Goal: Transaction & Acquisition: Obtain resource

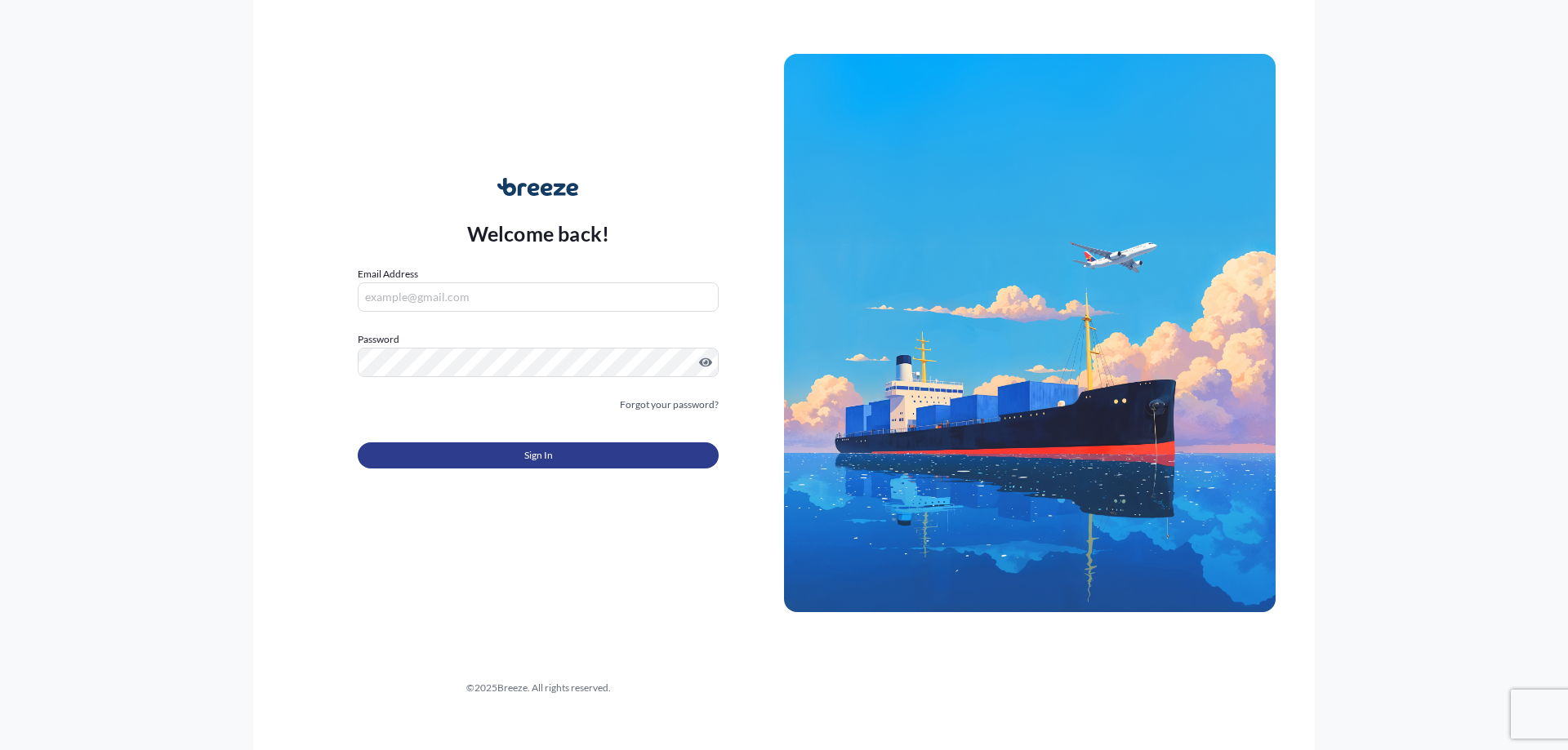
type input "[EMAIL_ADDRESS][DOMAIN_NAME]"
click at [489, 457] on button "Sign In" at bounding box center [538, 455] width 361 height 26
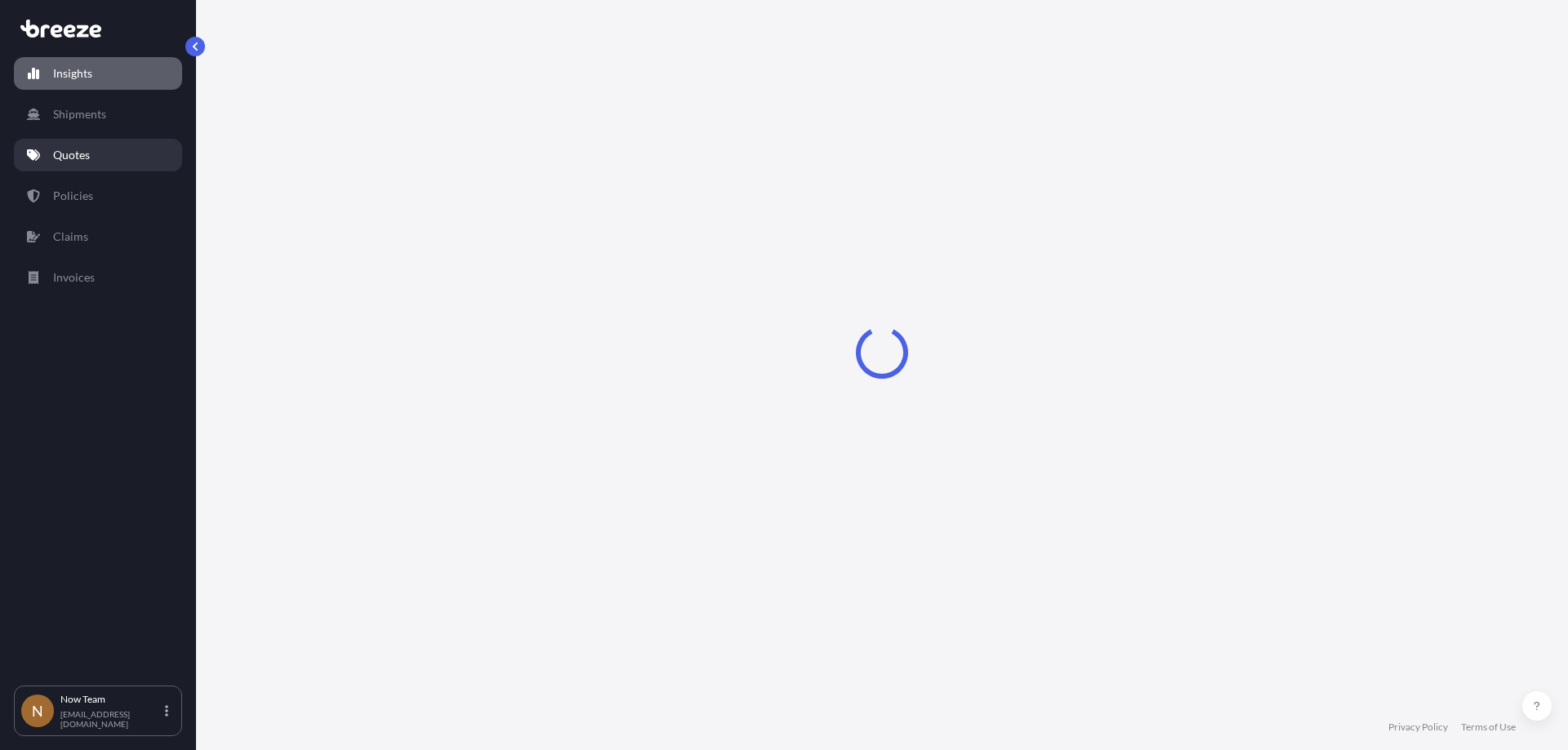
click at [61, 159] on p "Quotes" at bounding box center [72, 154] width 37 height 16
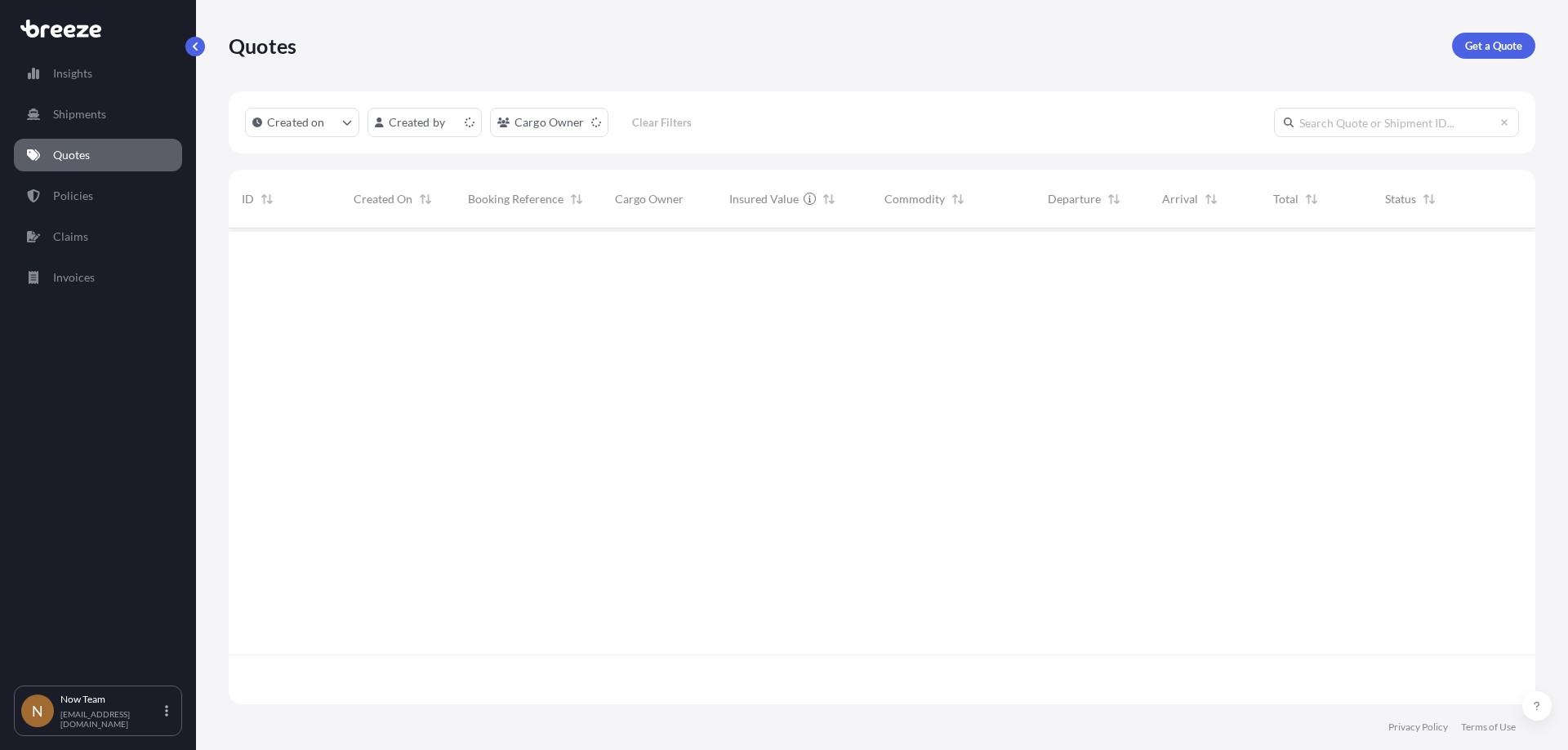
scroll to position [472, 1295]
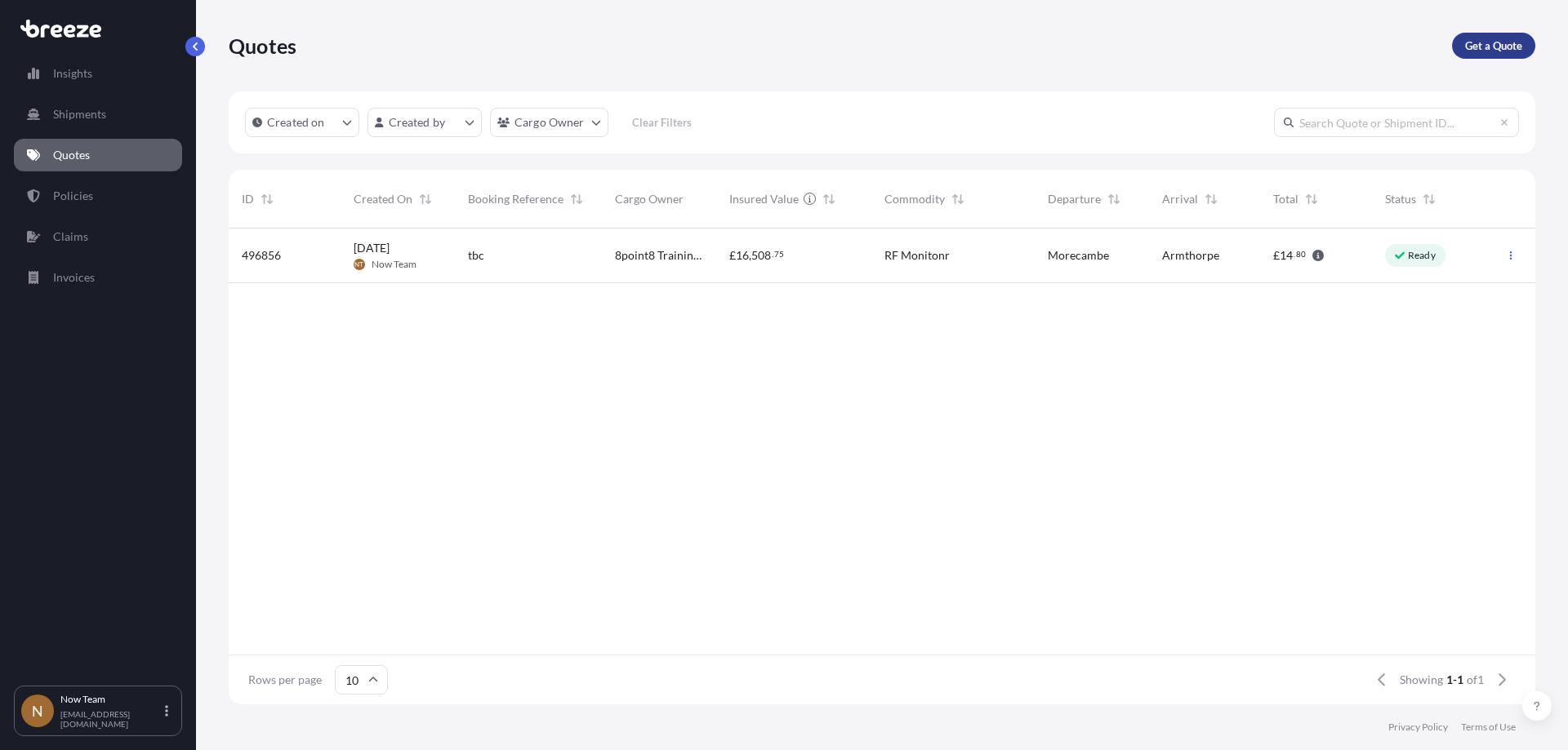
click at [1475, 52] on p "Get a Quote" at bounding box center [1494, 46] width 57 height 16
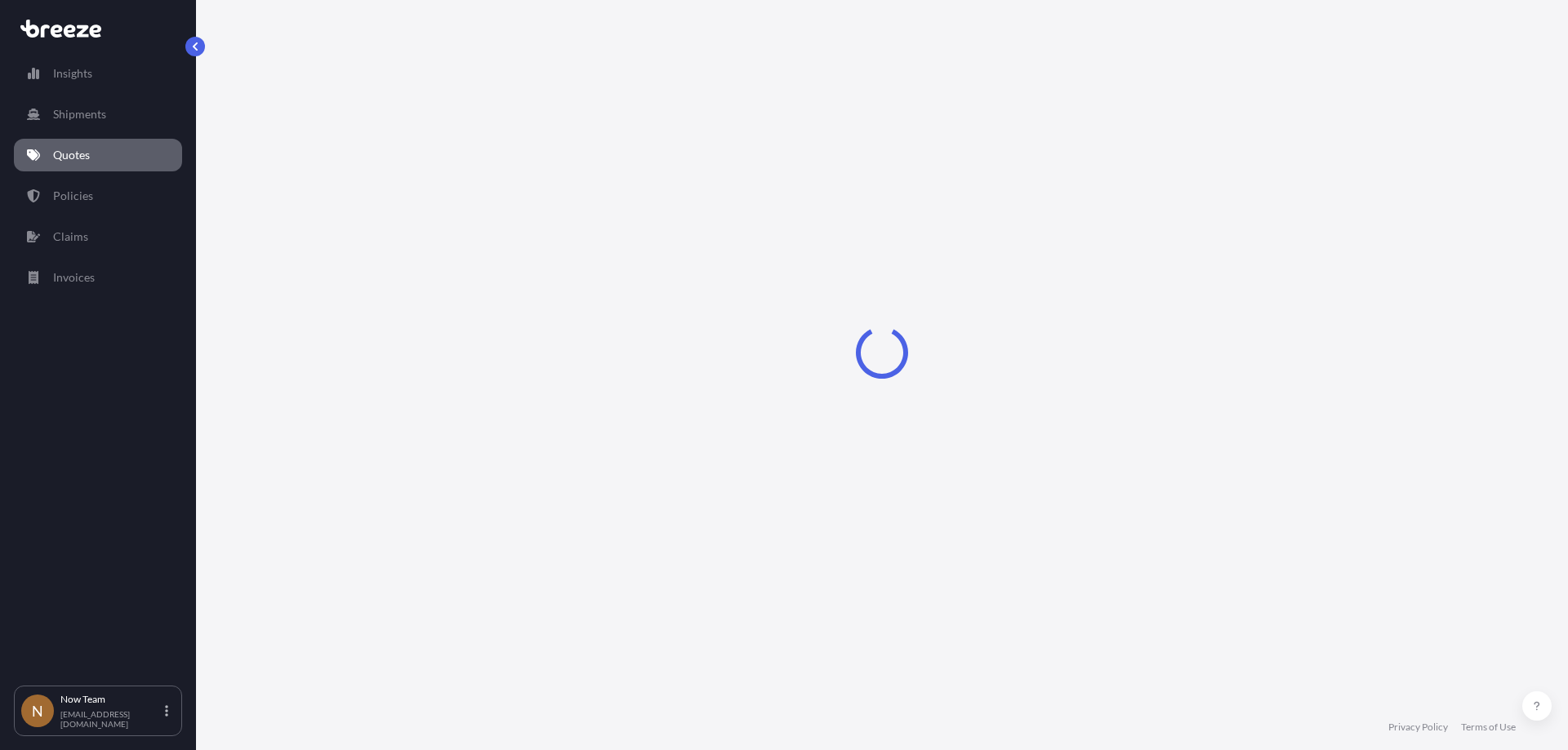
select select "Sea"
select select "1"
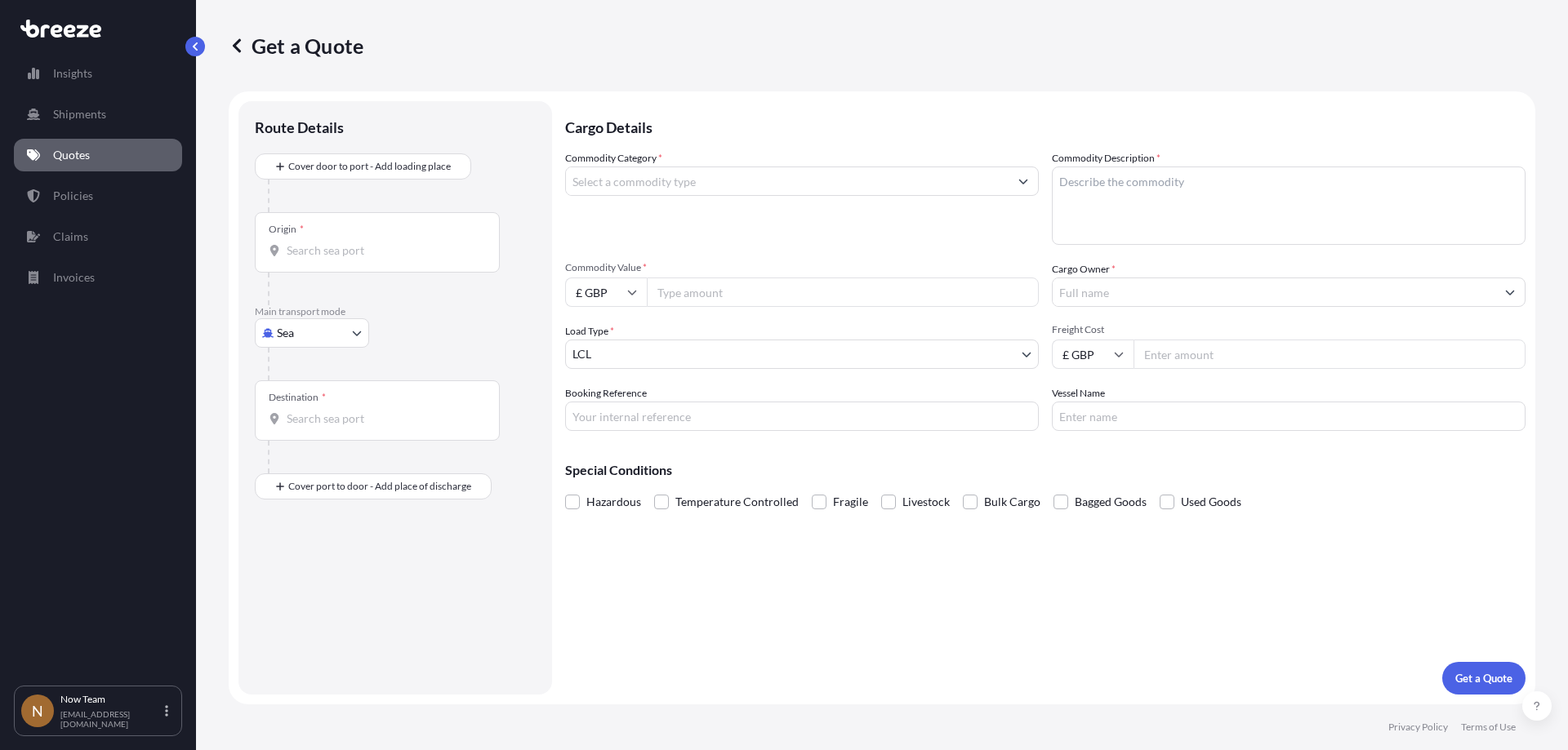
click at [354, 328] on body "Insights Shipments Quotes Policies Claims Invoices N Now Team [EMAIL_ADDRESS][D…" at bounding box center [784, 375] width 1568 height 750
click at [312, 424] on div "Road" at bounding box center [311, 434] width 101 height 29
select select "Road"
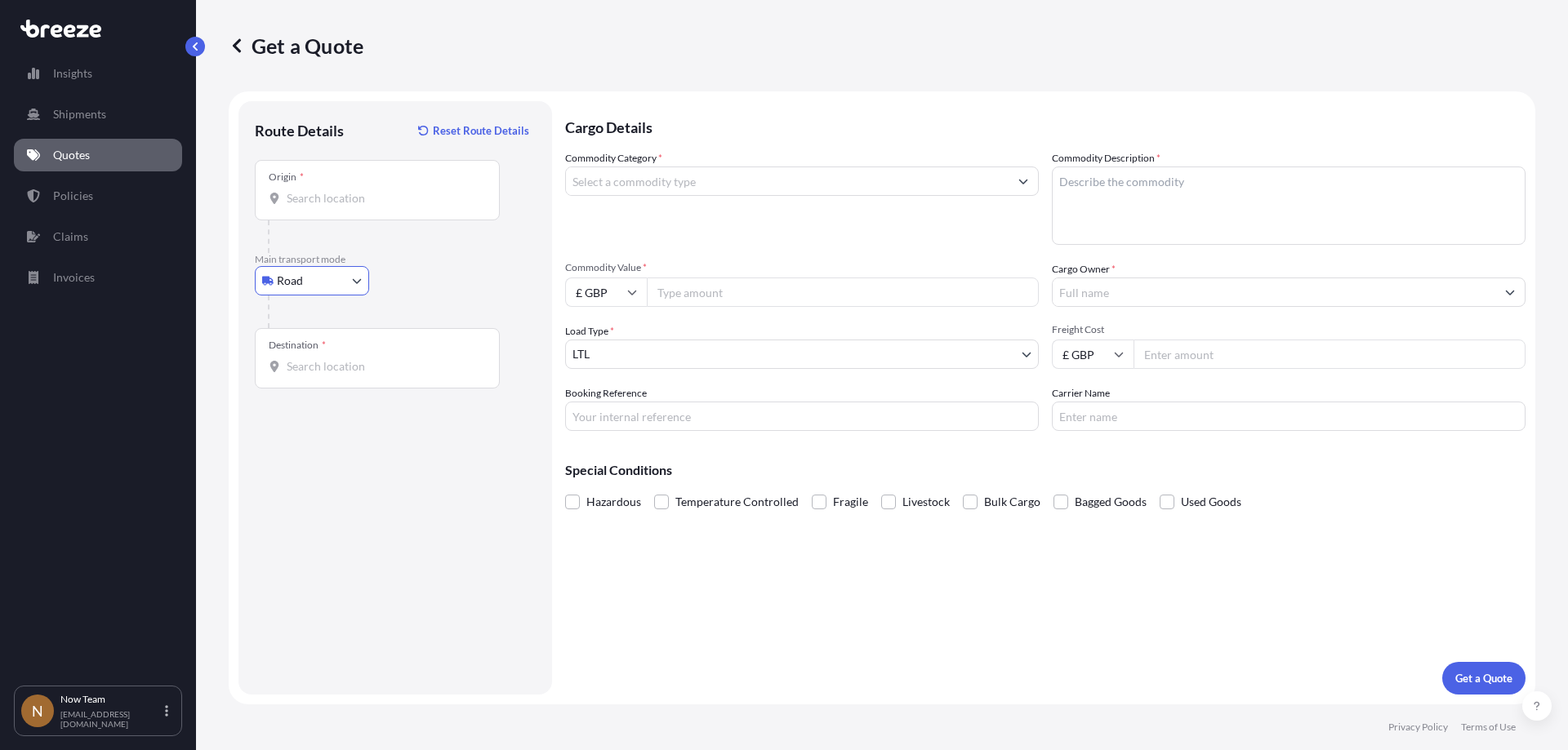
click at [382, 200] on input "Origin *" at bounding box center [382, 198] width 192 height 16
click at [300, 187] on div "Origin *" at bounding box center [377, 191] width 245 height 60
click at [300, 191] on input "Origin * Please select an origin" at bounding box center [382, 198] width 192 height 16
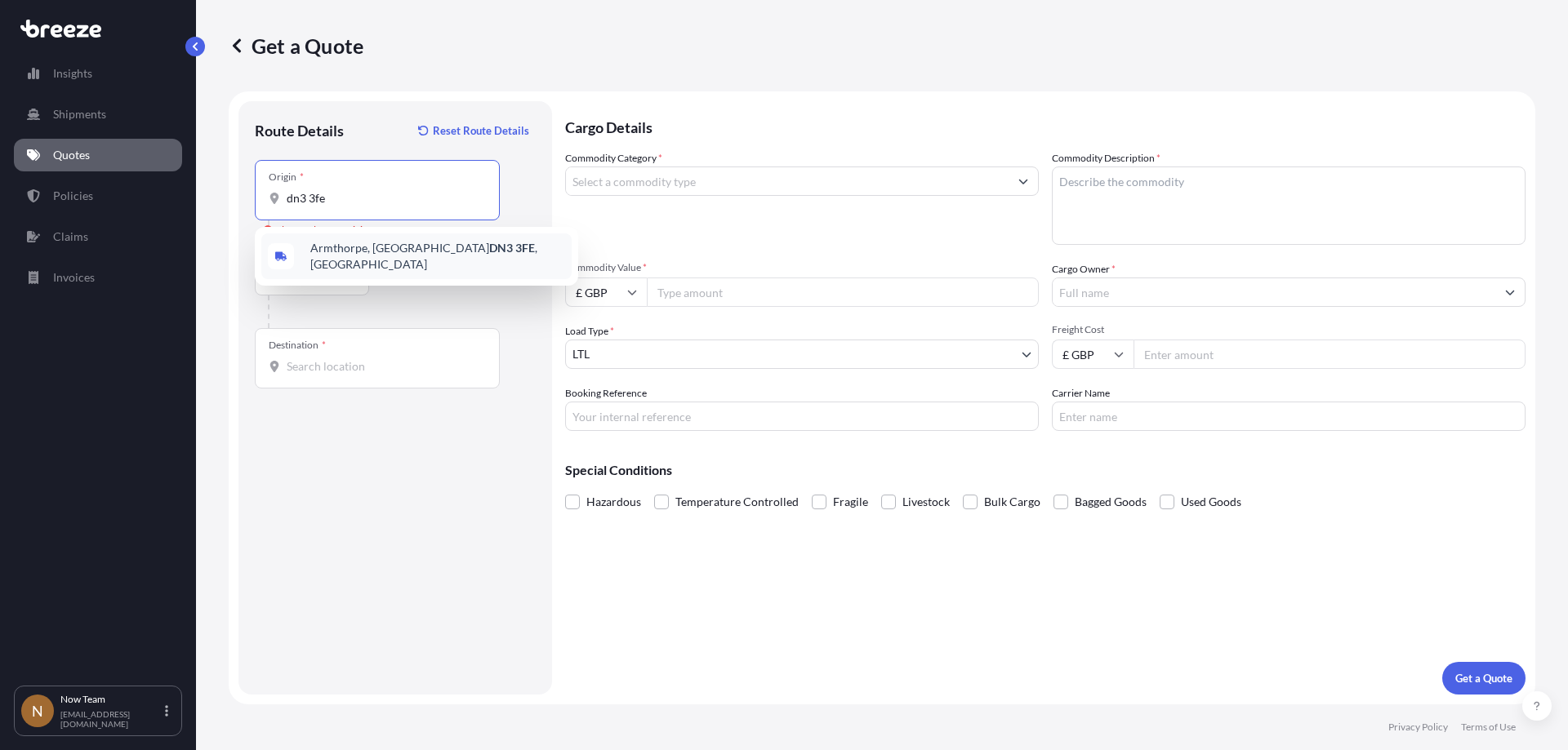
click at [322, 247] on span "Armthorpe, Doncaster DN3 3FE , [GEOGRAPHIC_DATA]" at bounding box center [437, 256] width 254 height 33
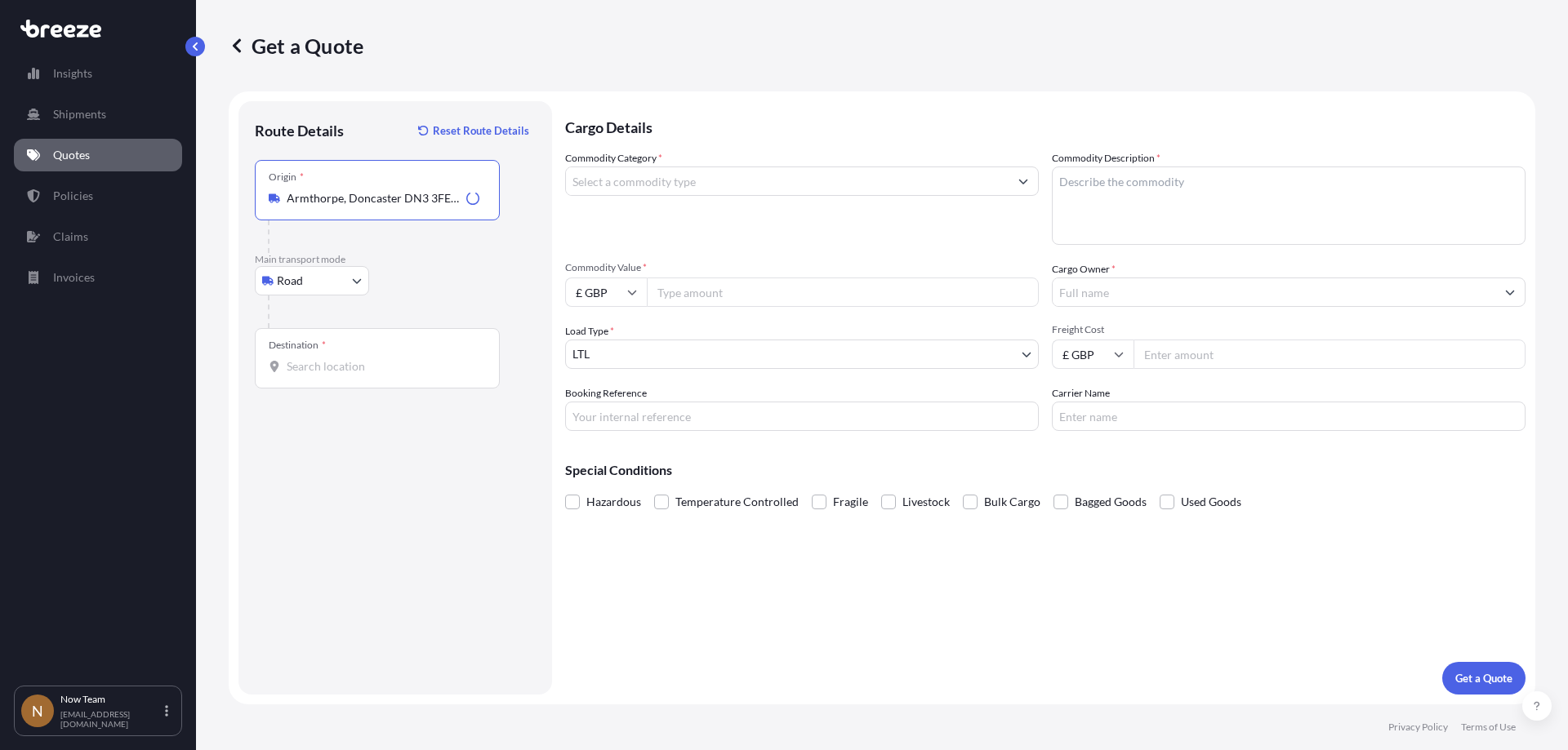
type input "Armthorpe, Doncaster DN3 3FE, [GEOGRAPHIC_DATA]"
click at [313, 380] on div "Destination *" at bounding box center [377, 359] width 245 height 60
click at [313, 375] on input "Destination *" at bounding box center [382, 366] width 192 height 16
click at [339, 434] on div "Ripon HG4 5FD , [GEOGRAPHIC_DATA]" at bounding box center [417, 421] width 310 height 39
type input "Ripon HG4 5FD, [GEOGRAPHIC_DATA]"
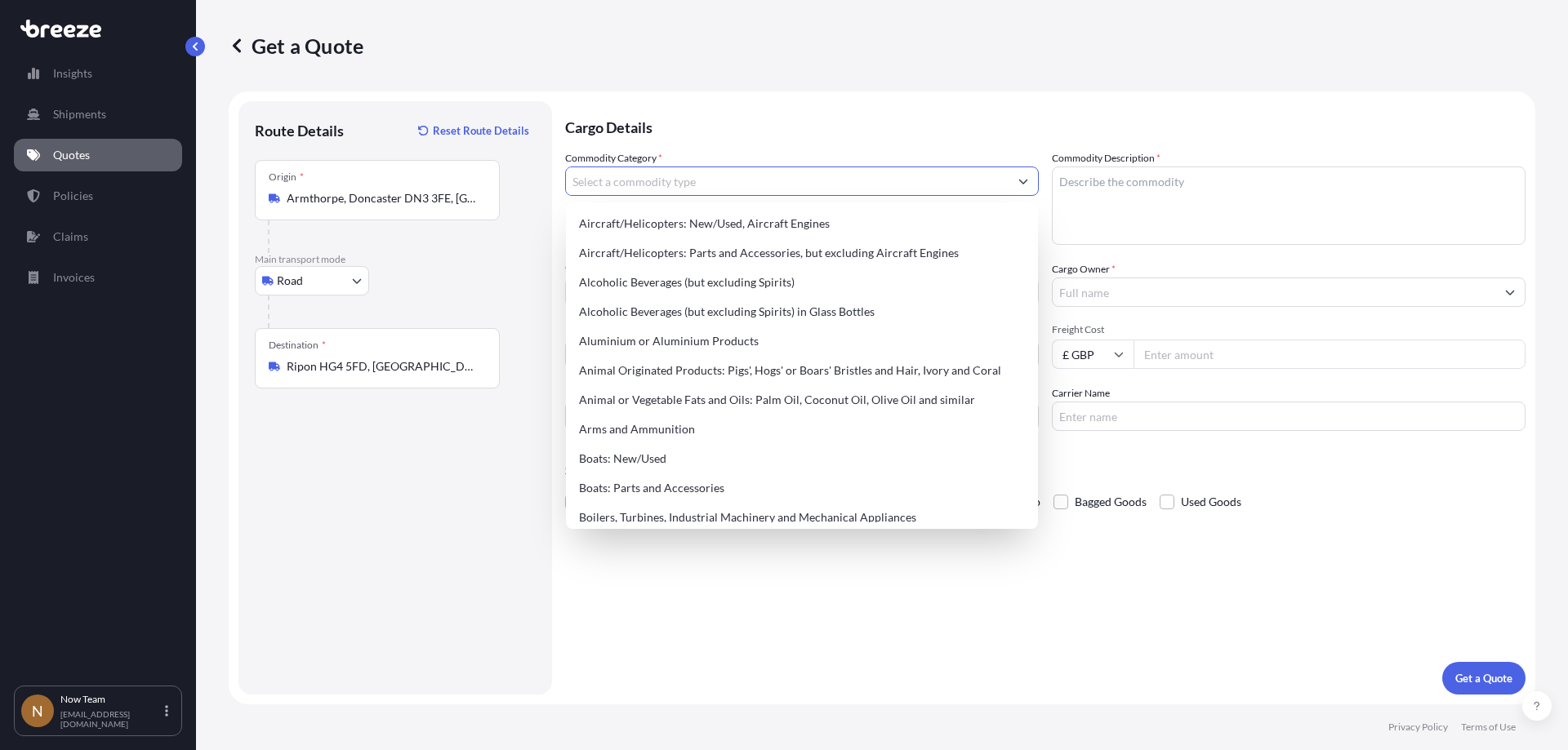
click at [677, 167] on input "Commodity Category *" at bounding box center [787, 181] width 442 height 29
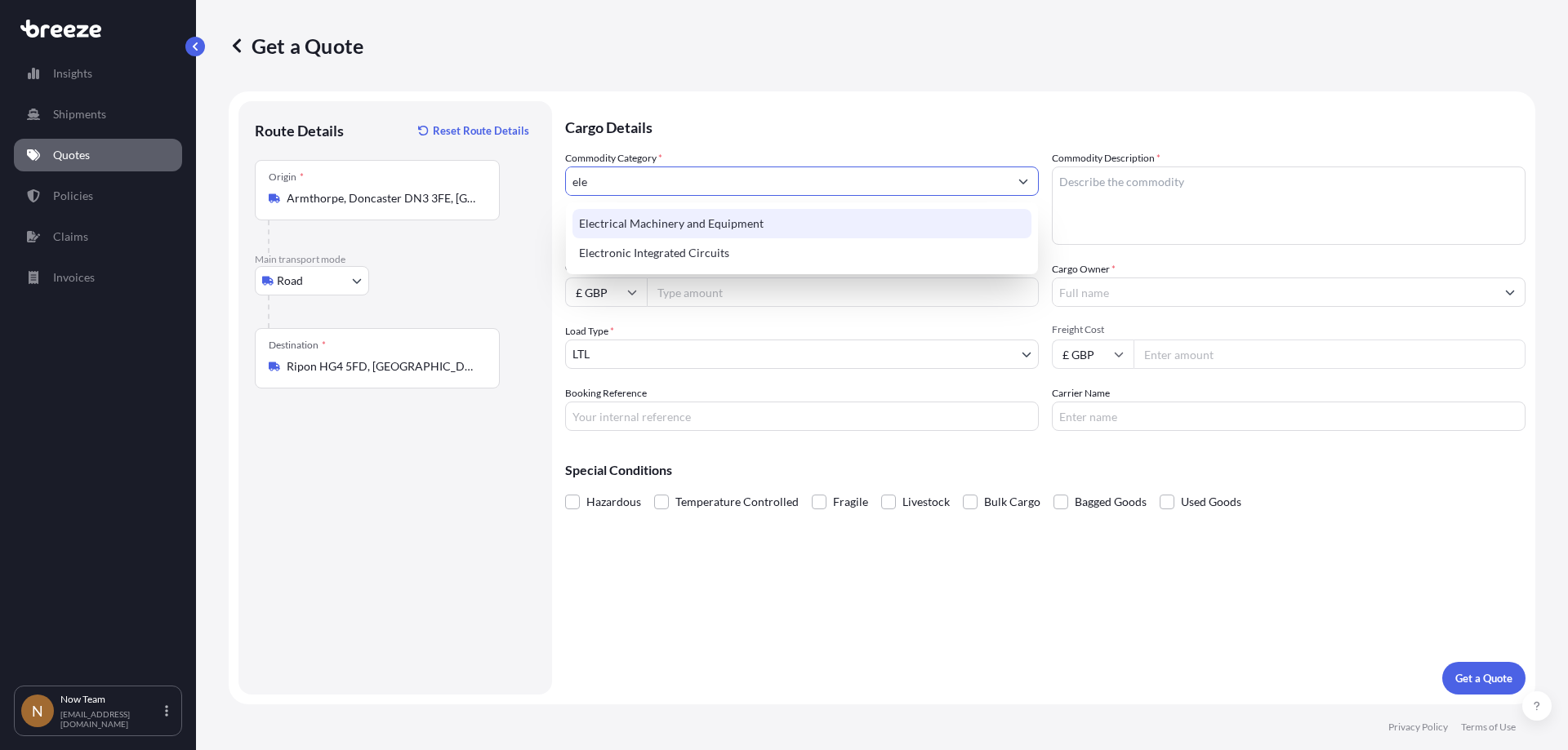
click at [691, 215] on div "Electrical Machinery and Equipment" at bounding box center [802, 223] width 459 height 29
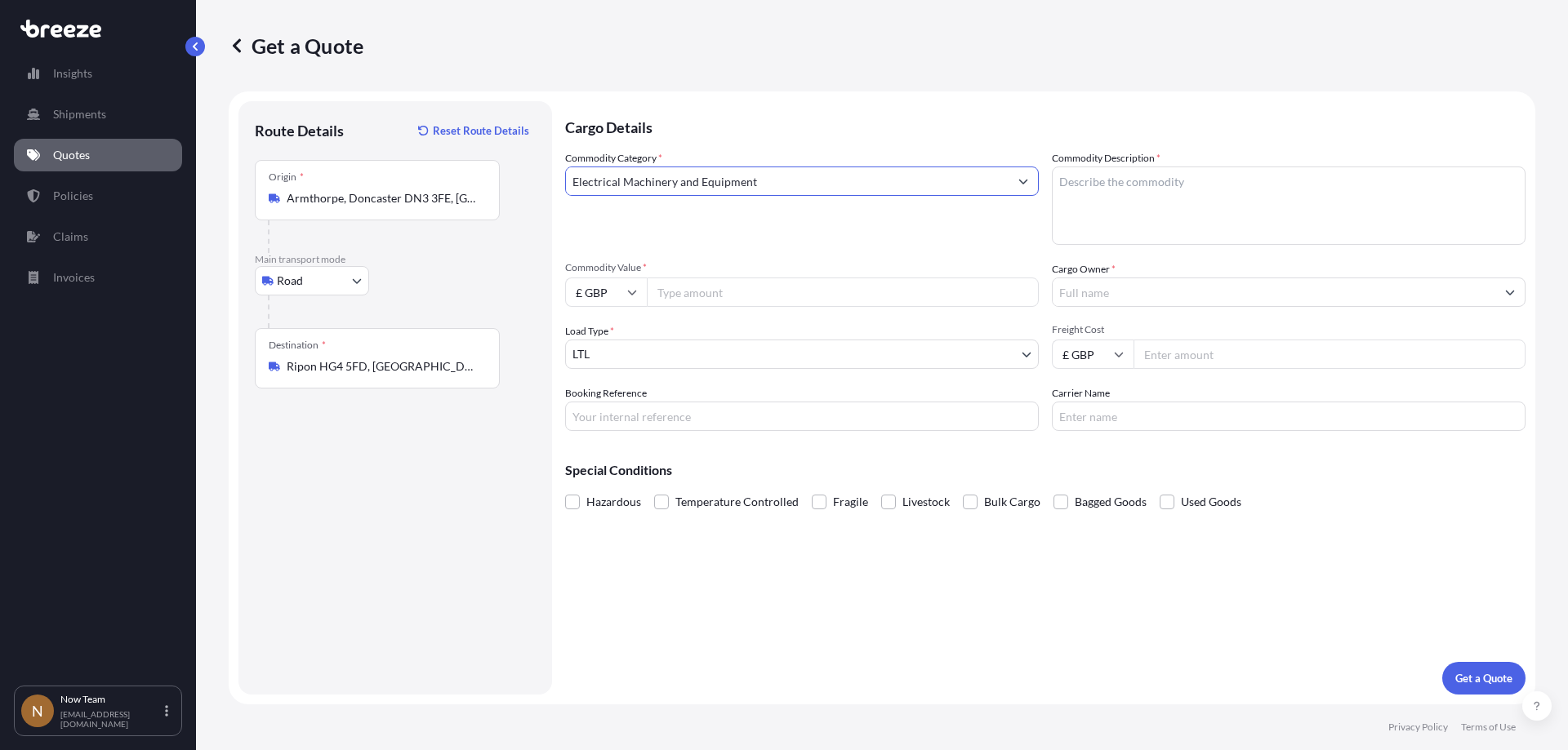
type input "Electrical Machinery and Equipment"
click at [1180, 180] on textarea "Commodity Description *" at bounding box center [1289, 205] width 474 height 78
type textarea "Electrical equipmetn"
click at [755, 272] on span "Commodity Value *" at bounding box center [801, 267] width 474 height 13
click at [755, 278] on input "Commodity Value *" at bounding box center [843, 292] width 392 height 29
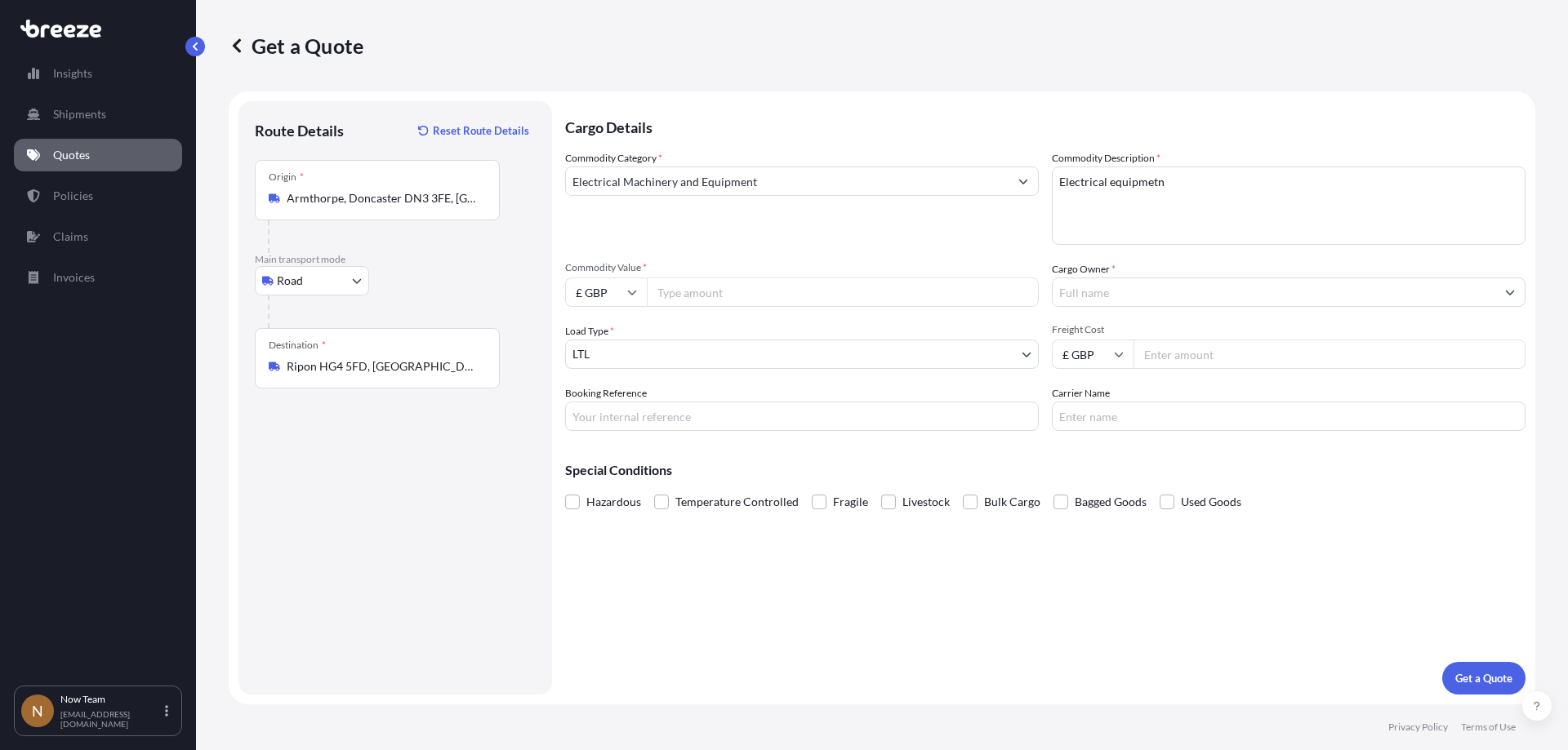
click at [683, 295] on input "Commodity Value *" at bounding box center [843, 292] width 392 height 29
type input "160.00"
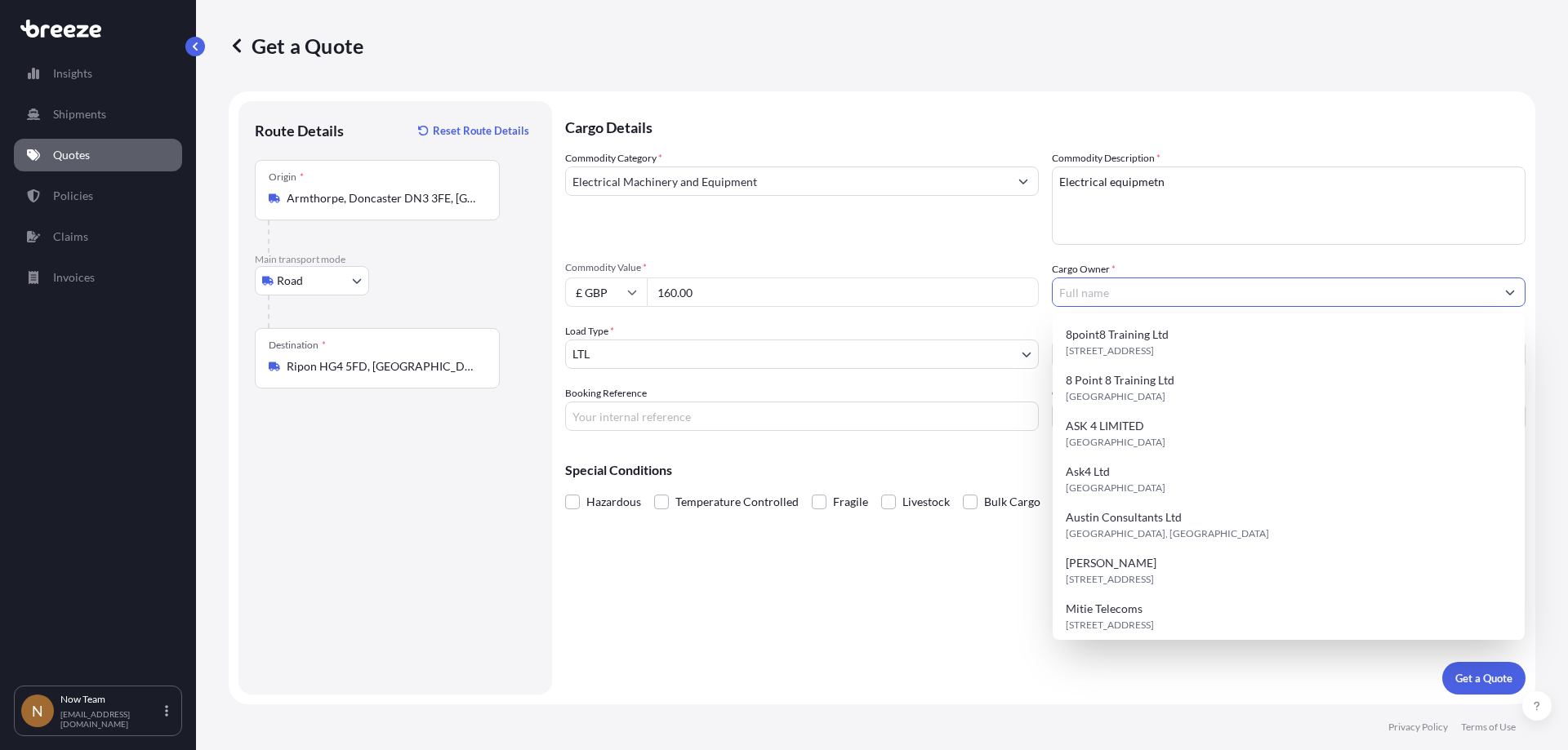
drag, startPoint x: 1252, startPoint y: 294, endPoint x: 1244, endPoint y: 296, distance: 8.2
click at [1250, 294] on input "Cargo Owner *" at bounding box center [1273, 292] width 442 height 29
click at [1214, 330] on div "8point8 Training Ltd [STREET_ADDRESS]" at bounding box center [1289, 342] width 459 height 46
type input "8point8 Training Ltd"
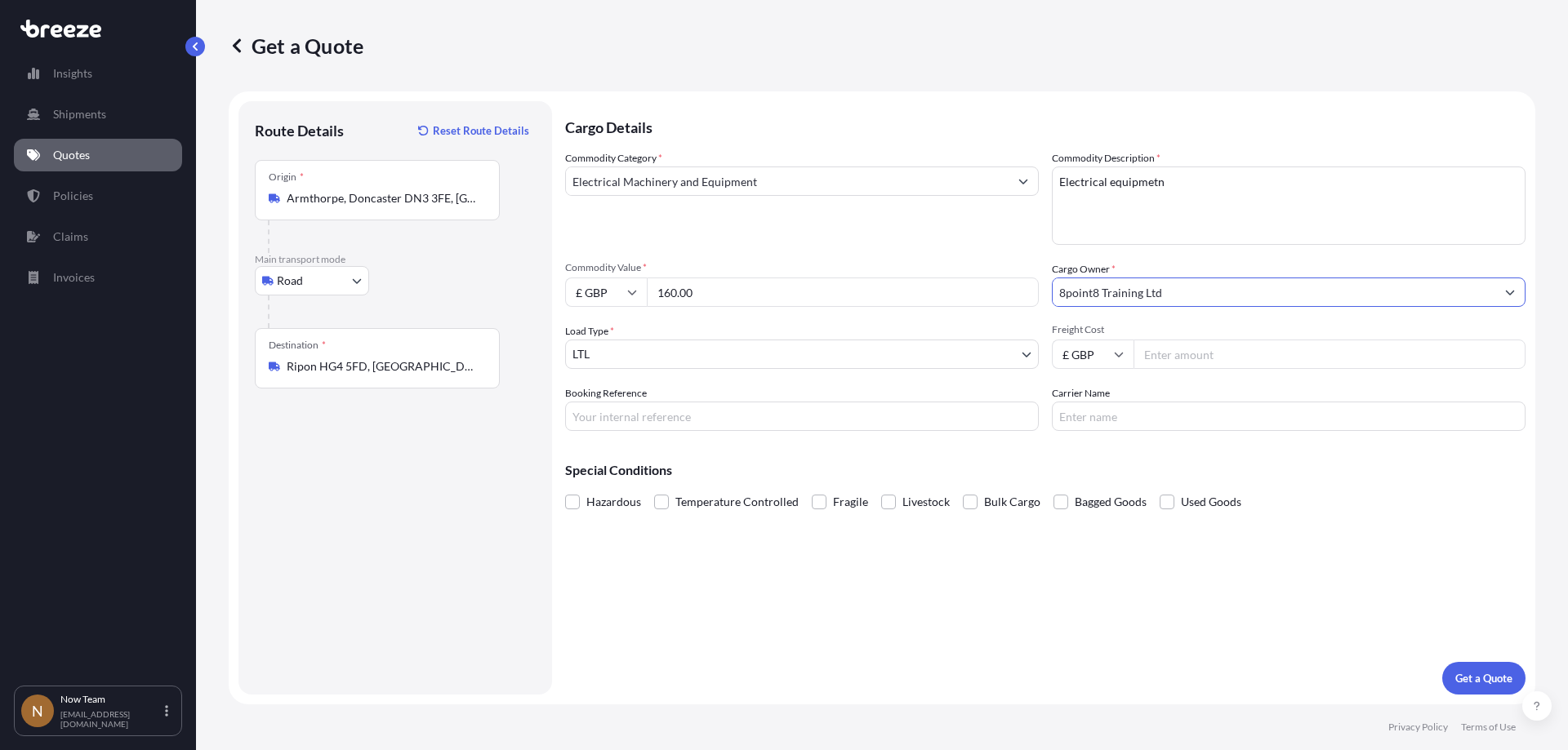
click at [790, 422] on input "Booking Reference" at bounding box center [801, 416] width 474 height 29
click at [619, 422] on input "Booking Reference" at bounding box center [801, 416] width 474 height 29
paste input "NTG-16774"
type input "NTG-16774"
click at [1160, 402] on div "Carrier Name" at bounding box center [1289, 408] width 474 height 46
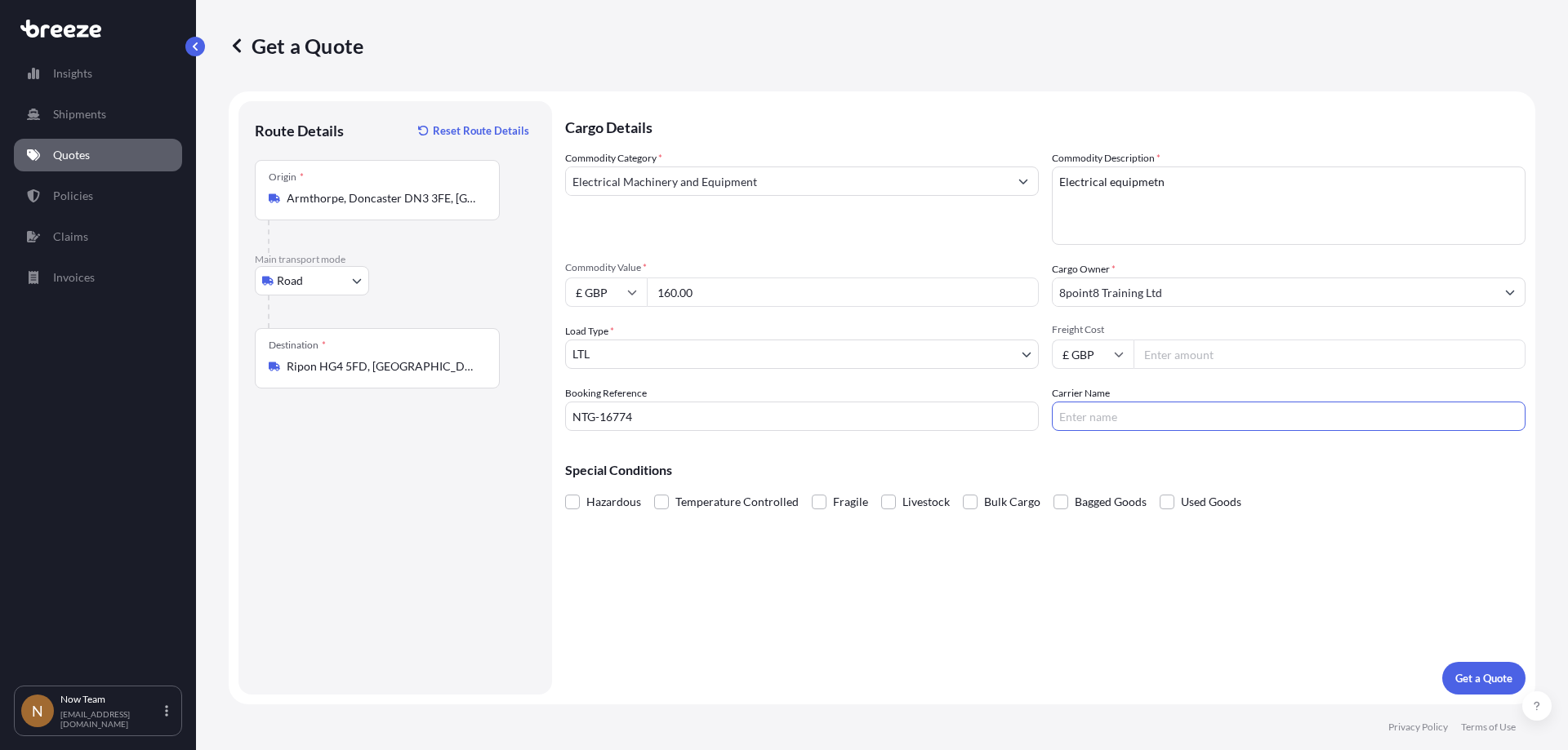
click at [1130, 417] on input "Carrier Name" at bounding box center [1289, 416] width 474 height 29
type input "Fedex"
click at [1456, 668] on button "Get a Quote" at bounding box center [1483, 678] width 84 height 33
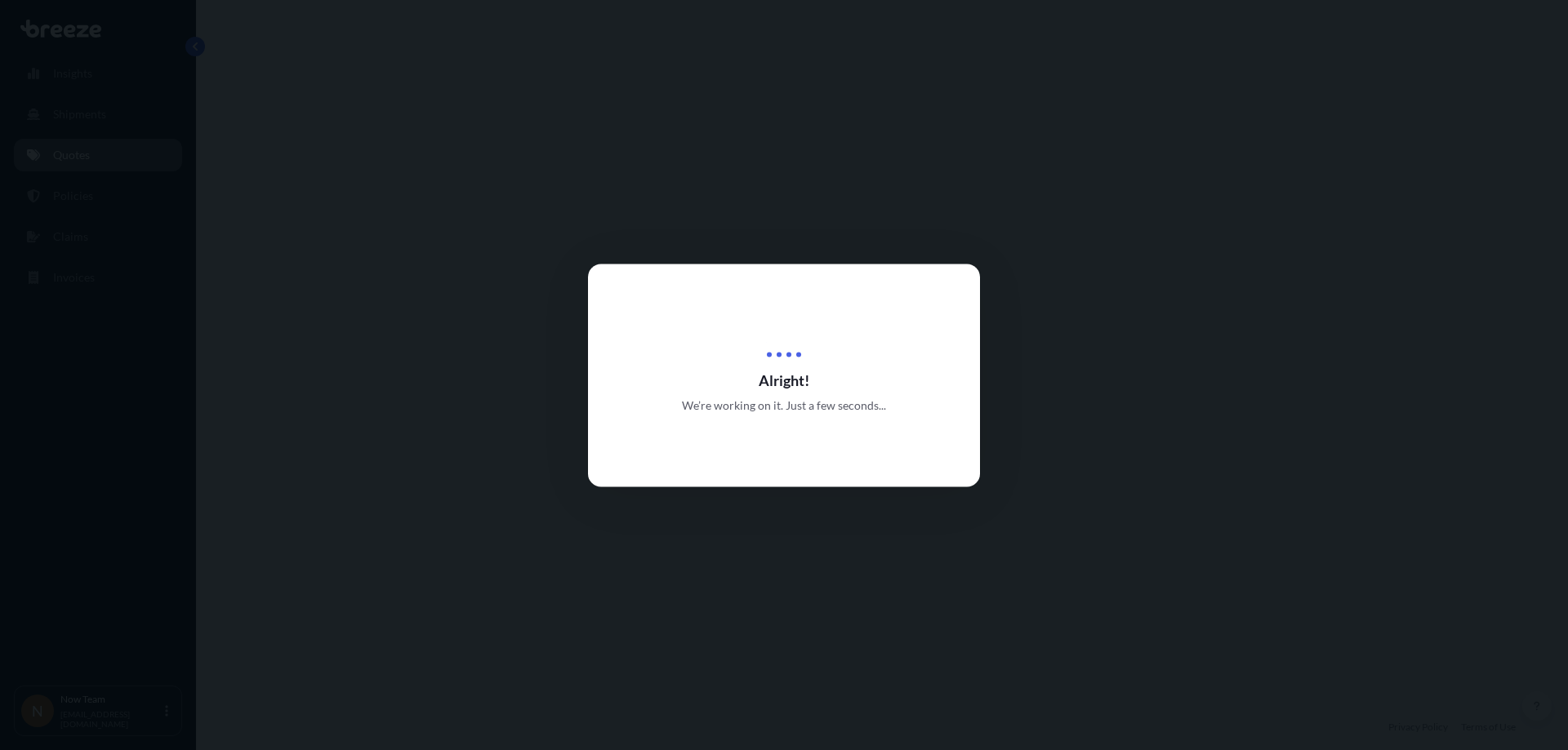
select select "Road"
select select "1"
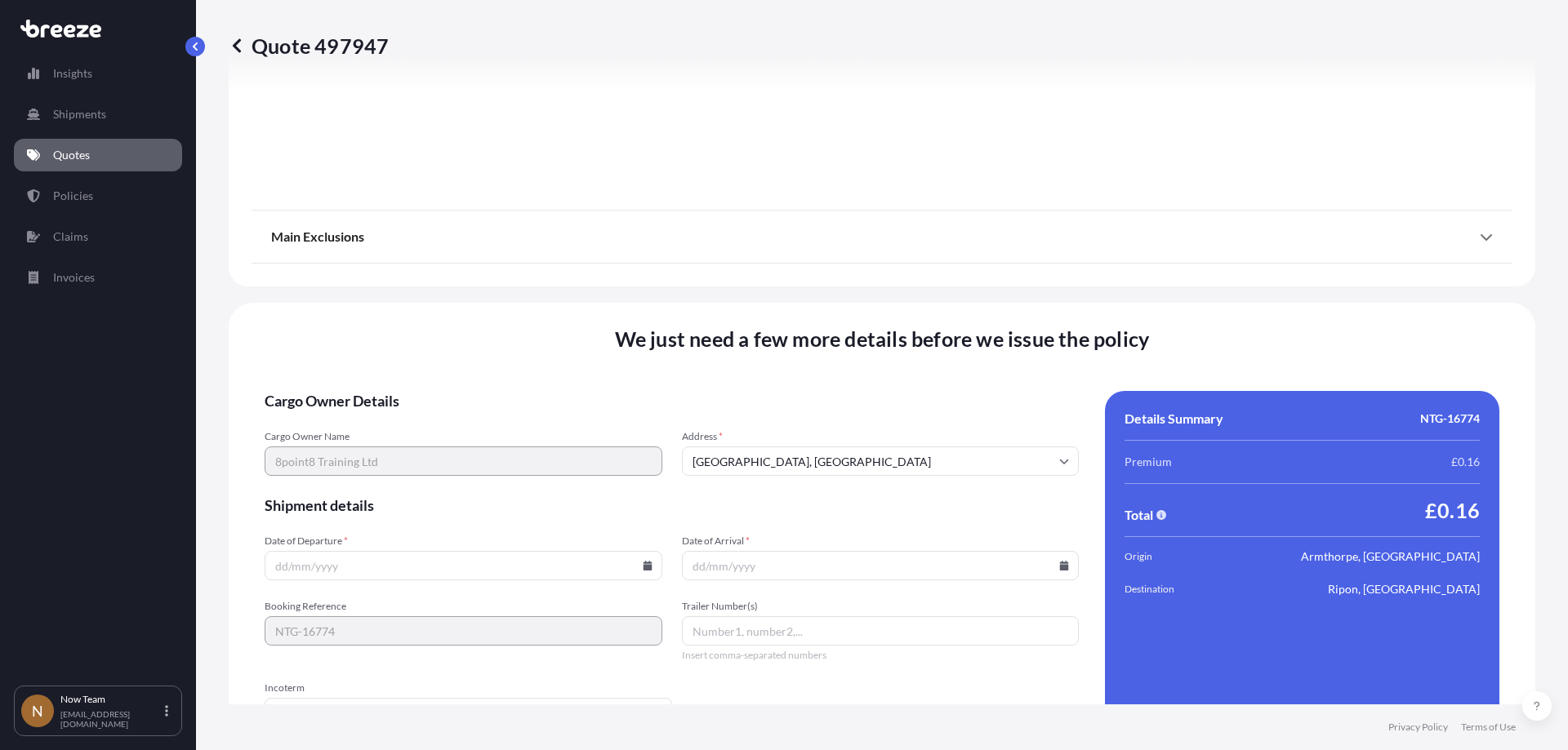
scroll to position [1824, 0]
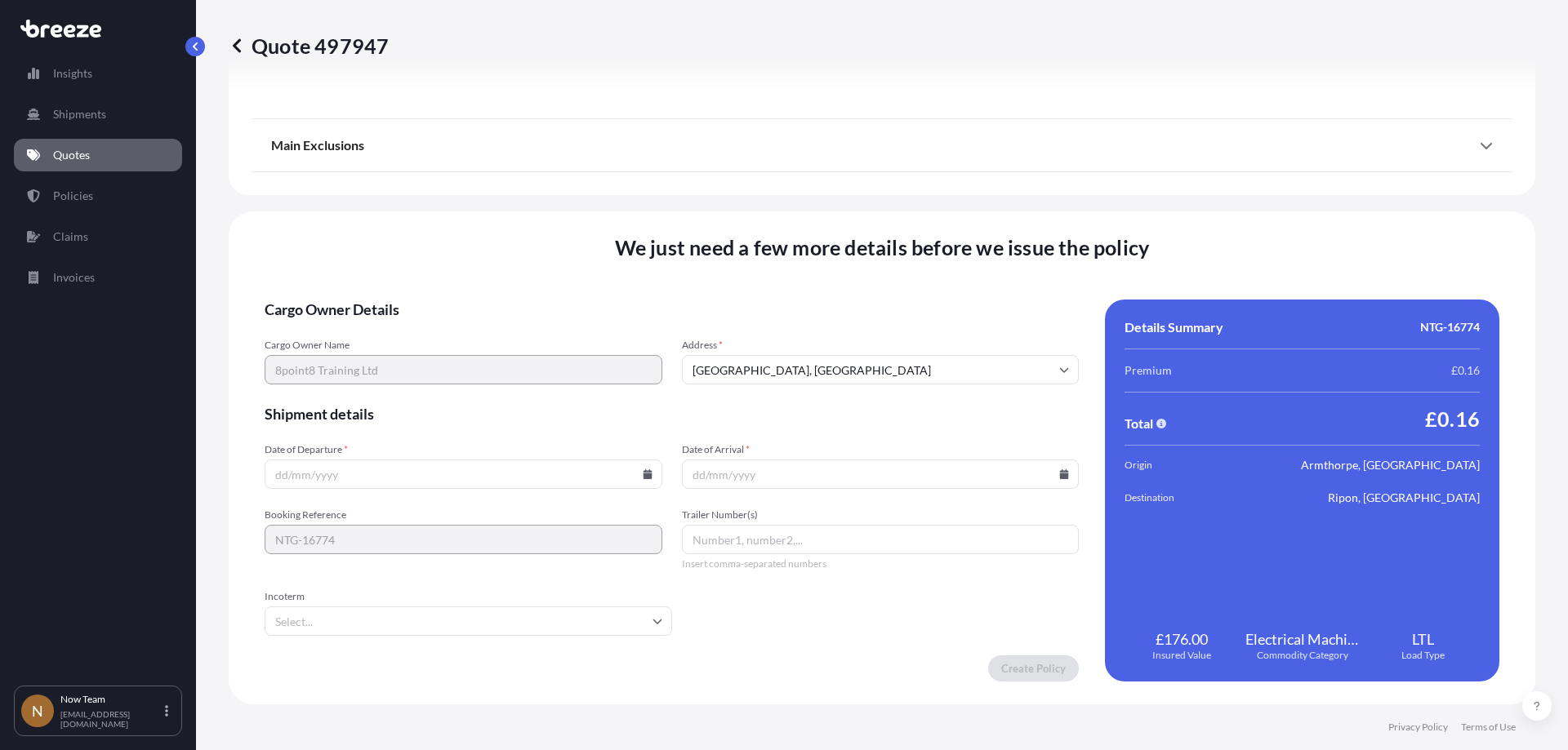
click at [593, 481] on input "Date of Departure *" at bounding box center [463, 474] width 398 height 29
click at [643, 473] on icon at bounding box center [647, 473] width 9 height 9
click at [387, 264] on button "2" at bounding box center [386, 266] width 26 height 26
type input "[DATE]"
click at [1060, 474] on icon at bounding box center [1064, 473] width 9 height 9
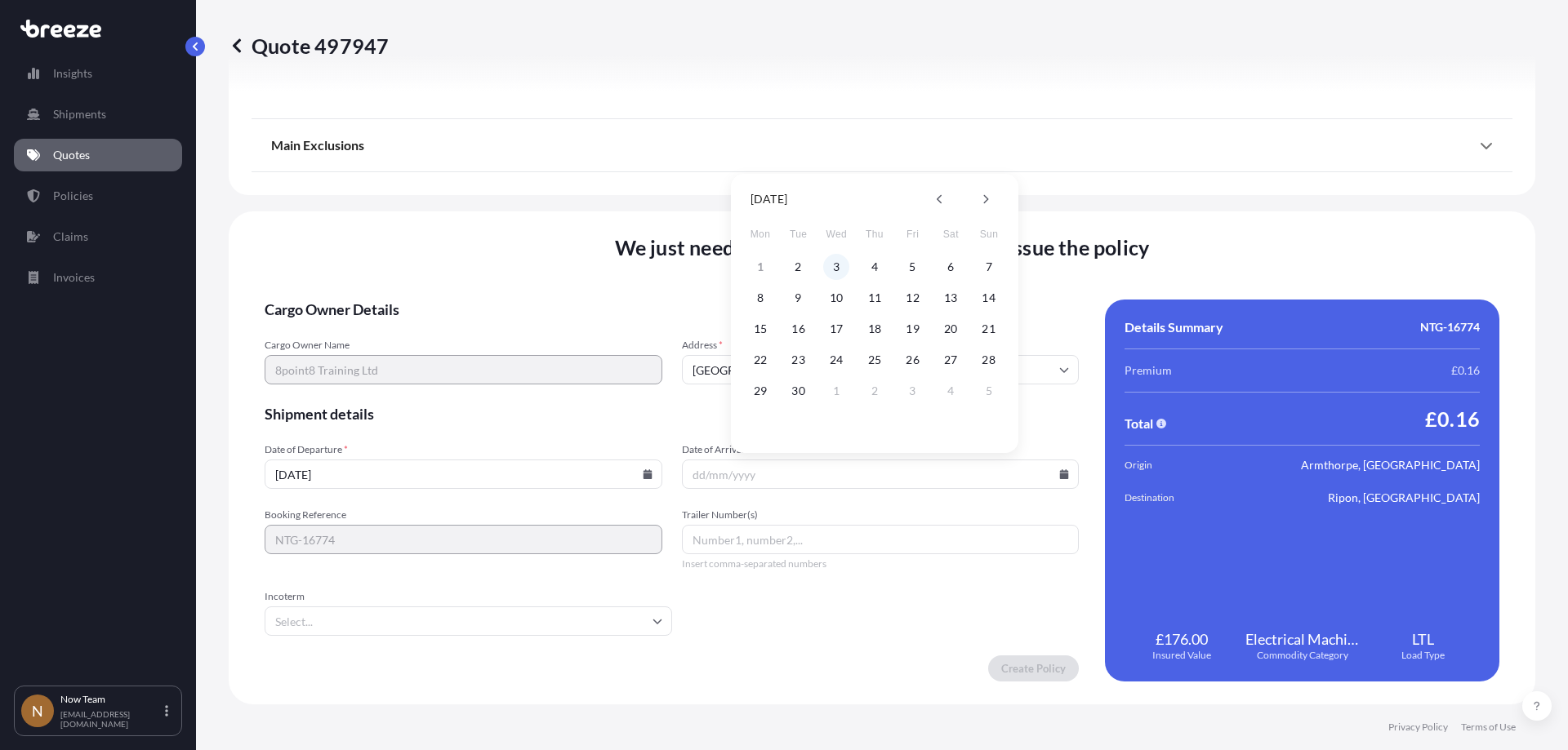
click at [834, 267] on button "3" at bounding box center [836, 266] width 26 height 26
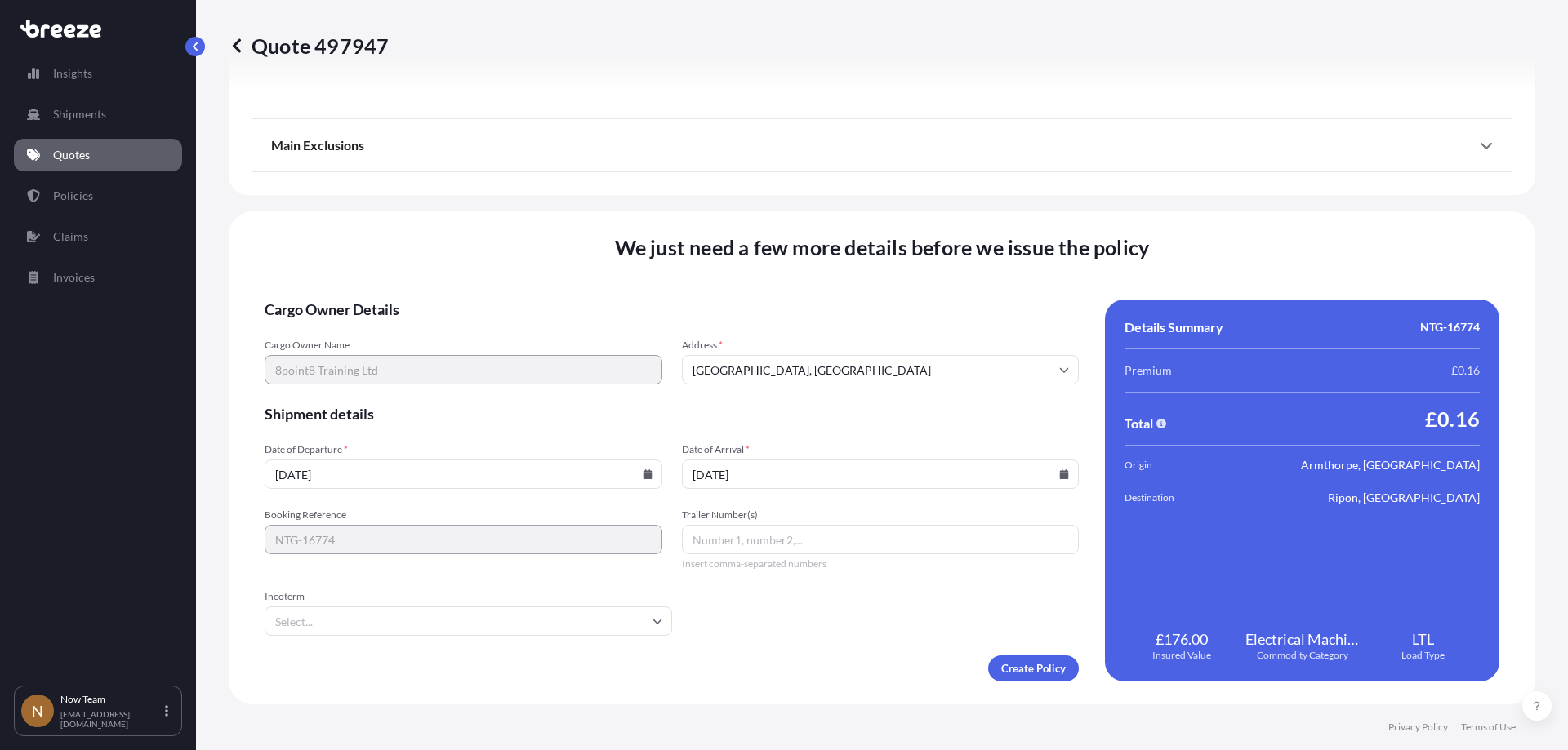
type input "[DATE]"
click at [407, 628] on input "Incoterm" at bounding box center [468, 622] width 407 height 29
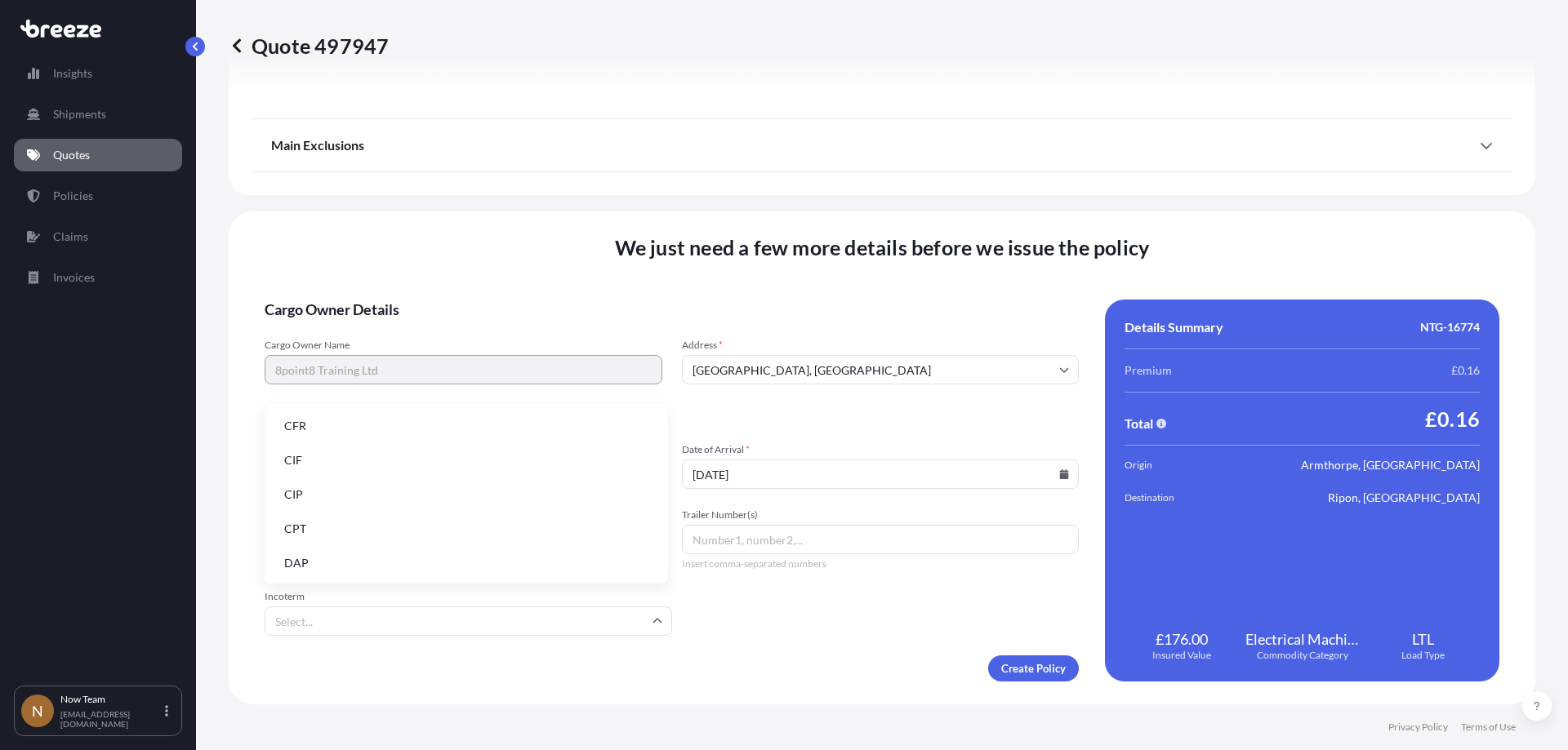
click at [342, 557] on li "DAP" at bounding box center [466, 563] width 391 height 31
